Goal: Use online tool/utility: Utilize a website feature to perform a specific function

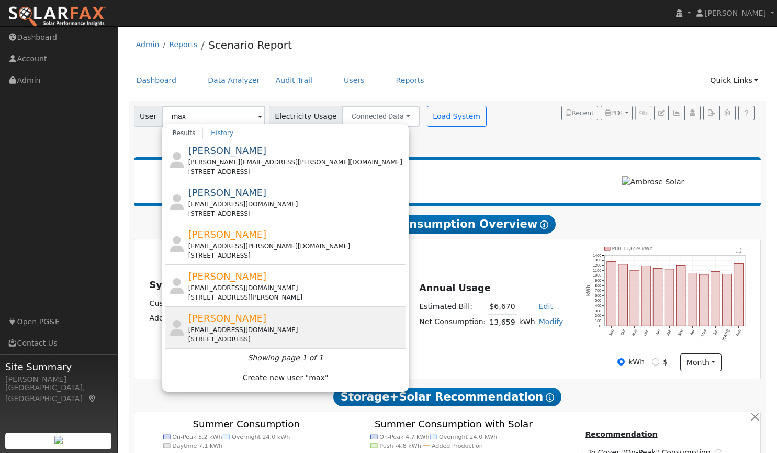
click at [233, 319] on span "[PERSON_NAME]" at bounding box center [227, 318] width 79 height 11
type input "[PERSON_NAME]"
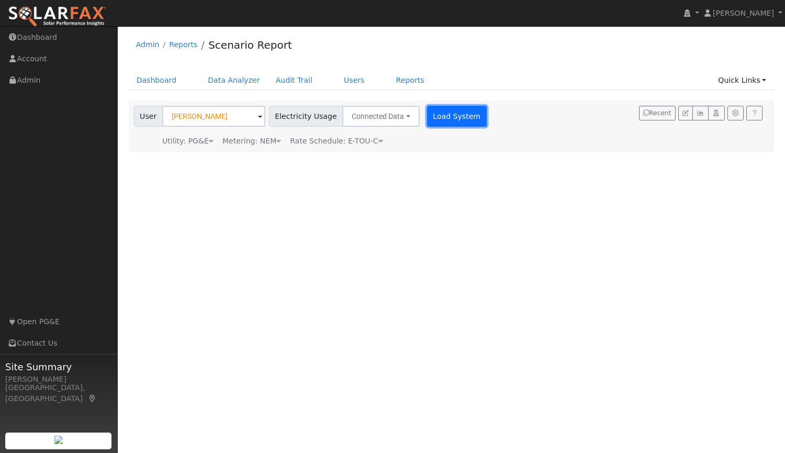
click at [441, 110] on button "Load System" at bounding box center [457, 116] width 60 height 21
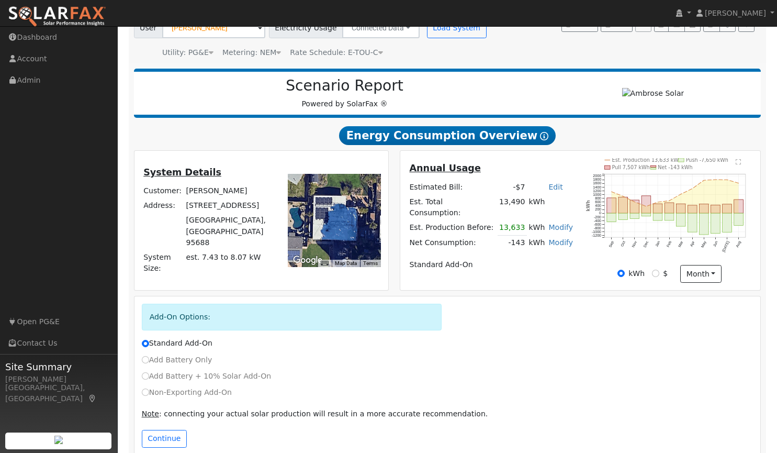
scroll to position [107, 0]
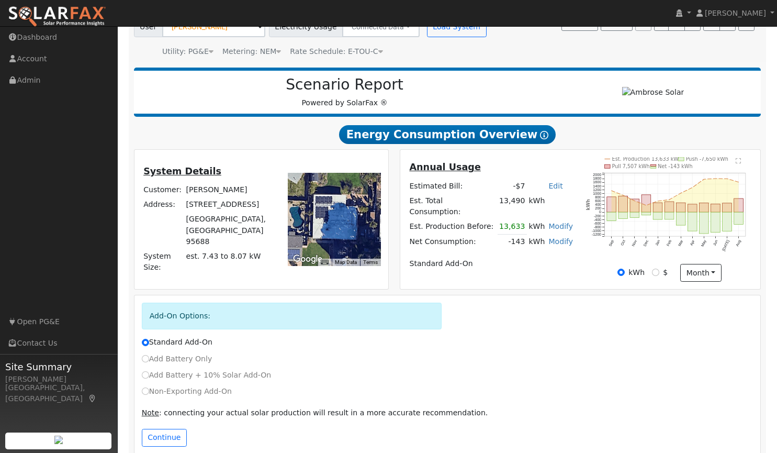
click at [491, 253] on td at bounding box center [453, 255] width 90 height 4
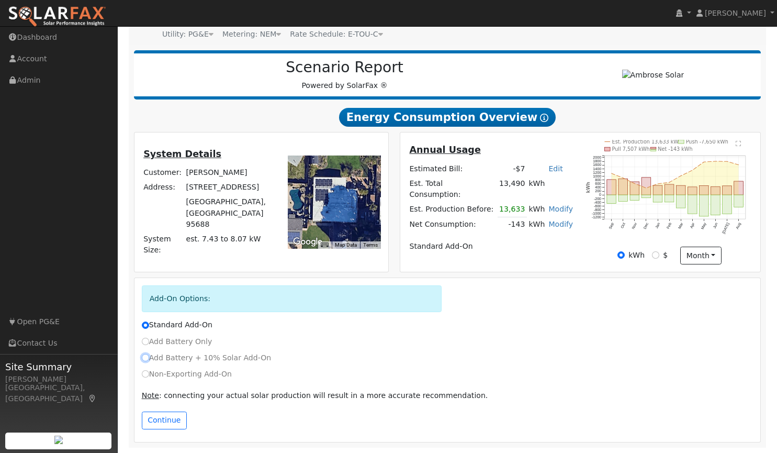
click at [143, 358] on input "Add Battery + 10% Solar Add-On" at bounding box center [145, 357] width 7 height 7
radio input "true"
radio input "false"
click at [176, 420] on button "Continue" at bounding box center [164, 420] width 45 height 18
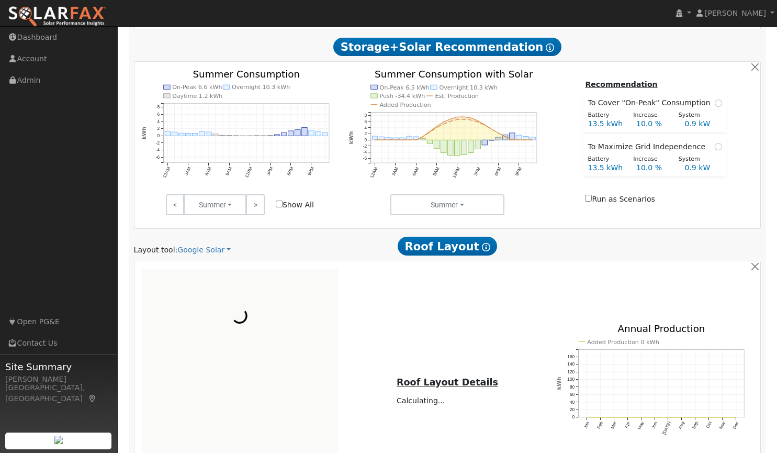
scroll to position [476, 0]
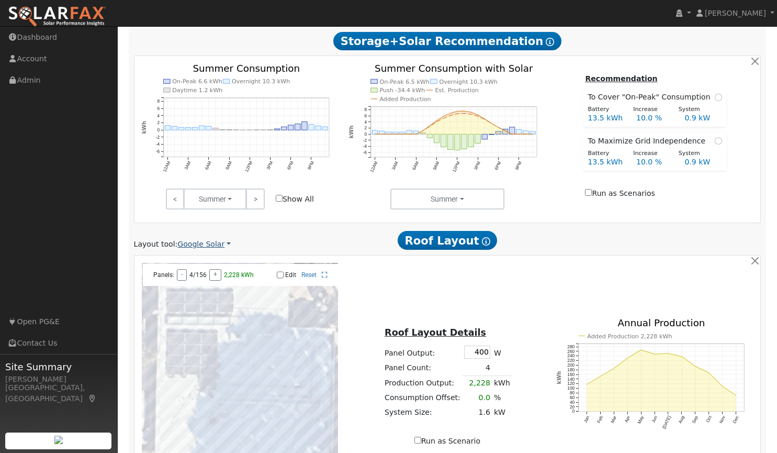
click at [192, 247] on link "Google Solar" at bounding box center [203, 244] width 53 height 11
click at [201, 290] on link "Aurora" at bounding box center [211, 293] width 73 height 15
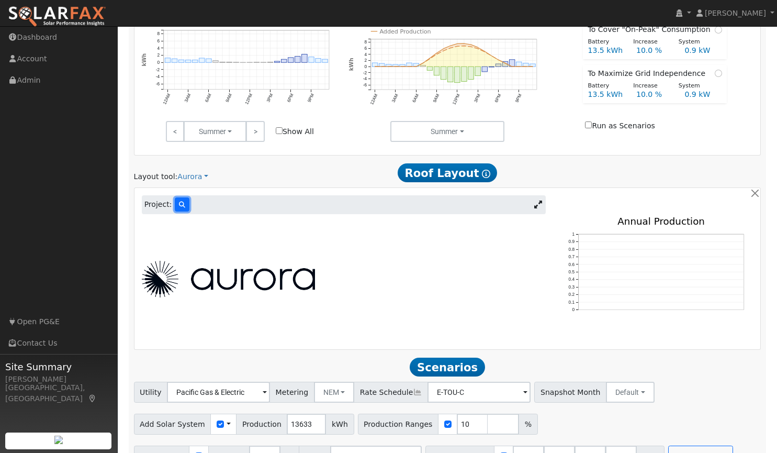
click at [179, 207] on icon at bounding box center [182, 205] width 6 height 6
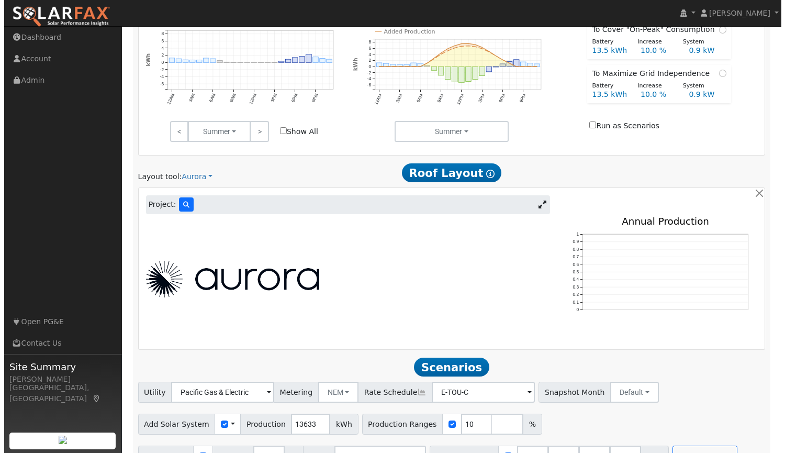
scroll to position [545, 0]
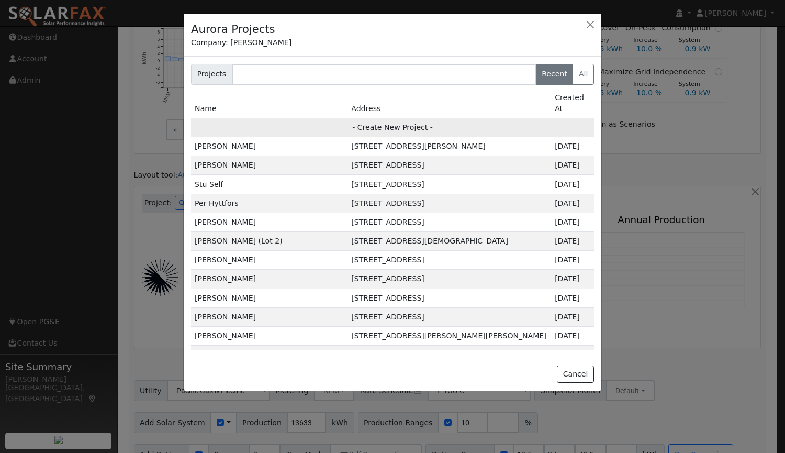
click at [386, 118] on td "- Create New Project -" at bounding box center [392, 127] width 403 height 19
type input "[PERSON_NAME]"
type input "[STREET_ADDRESS]"
type input "[GEOGRAPHIC_DATA]"
type input "CA"
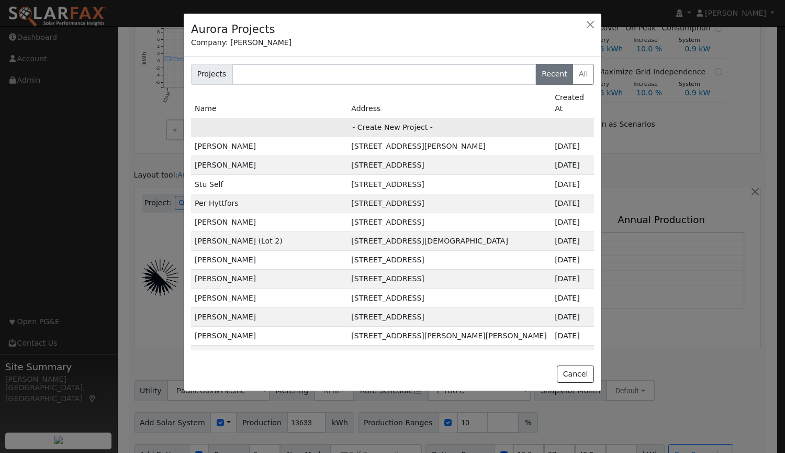
type input "95688"
type input "Design"
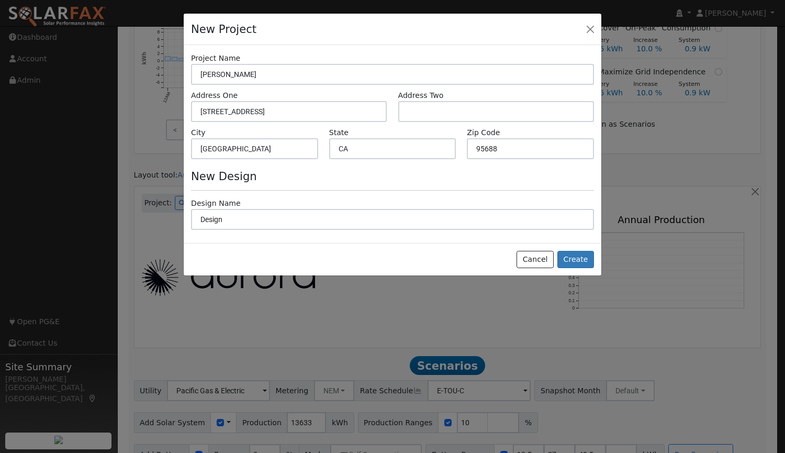
scroll to position [547, 0]
click at [575, 258] on button "Create" at bounding box center [576, 260] width 37 height 18
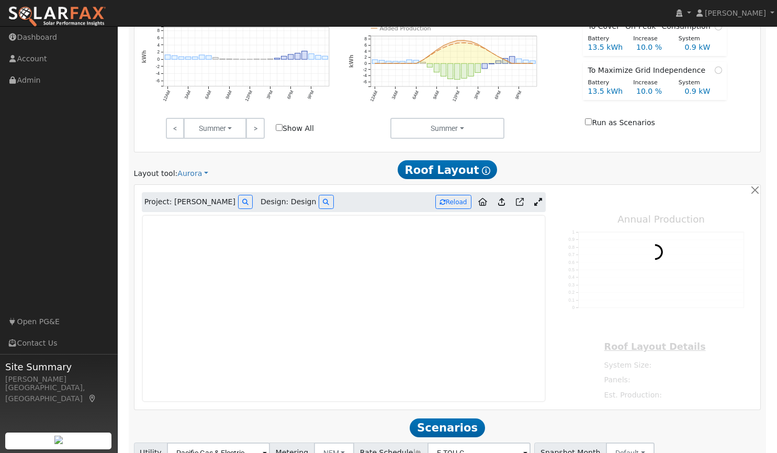
type input "0"
type input "100"
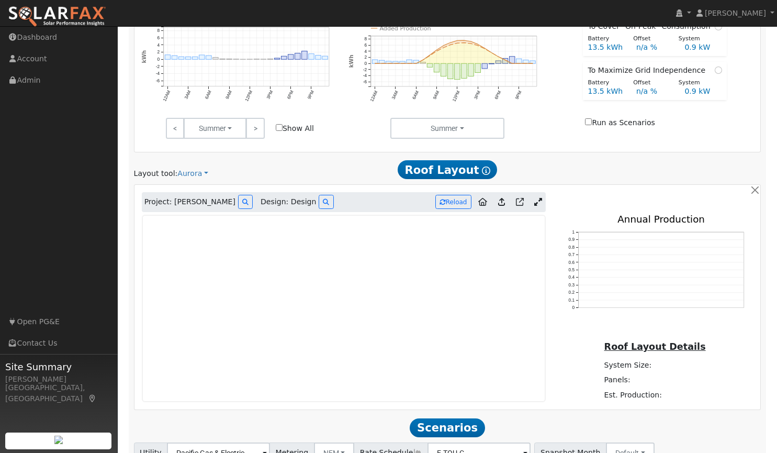
click at [540, 204] on icon at bounding box center [539, 202] width 8 height 8
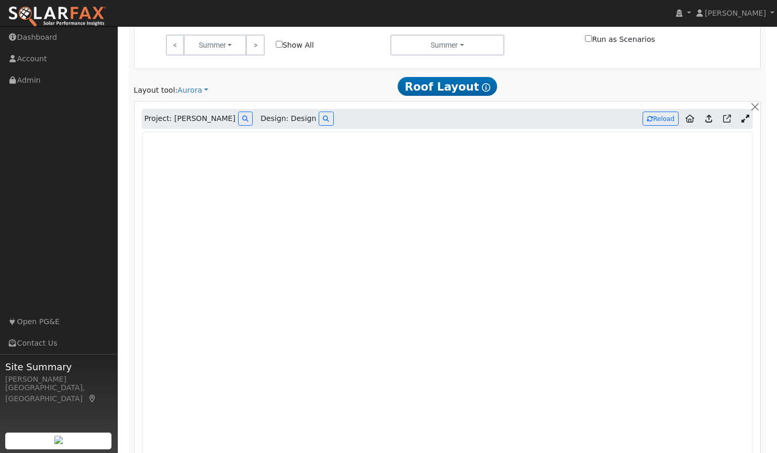
scroll to position [629, 0]
click at [711, 121] on icon at bounding box center [709, 119] width 7 height 8
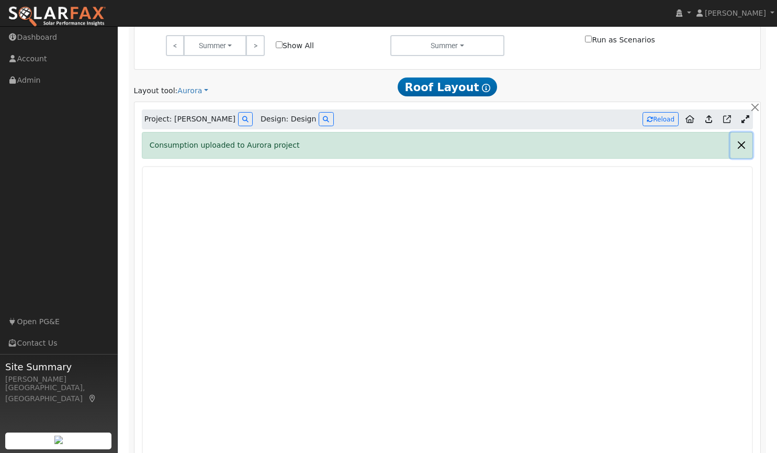
click at [743, 148] on button "button" at bounding box center [742, 145] width 22 height 26
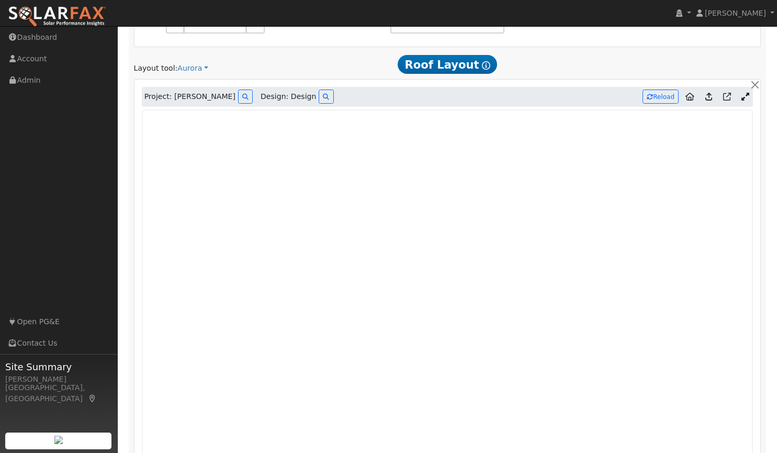
scroll to position [657, 0]
